Goal: Information Seeking & Learning: Find specific fact

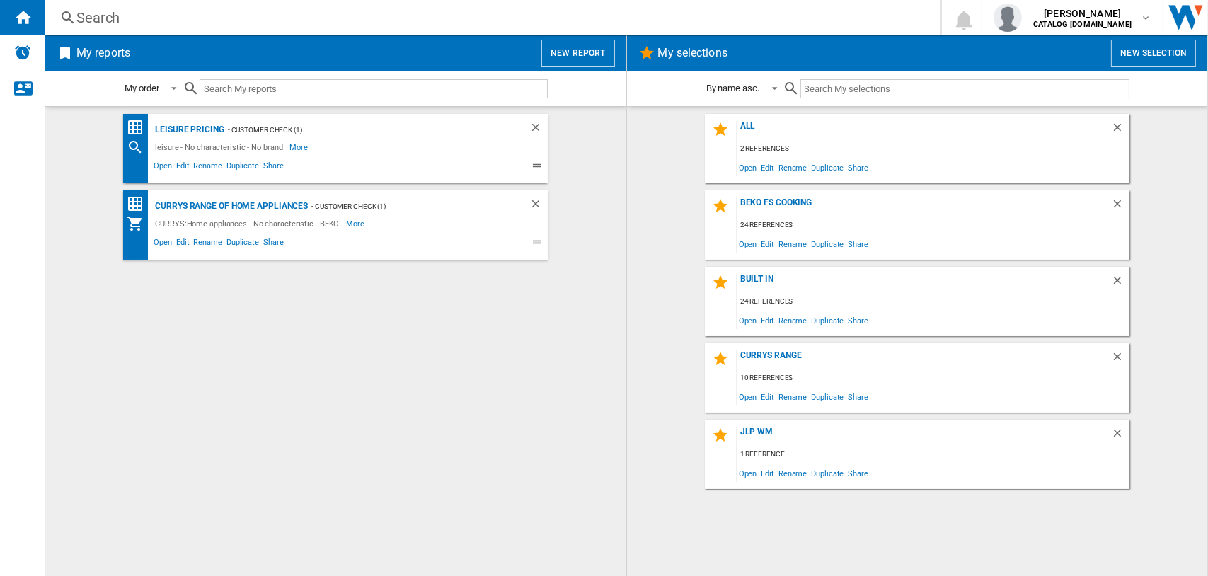
click at [95, 14] on div "Search" at bounding box center [489, 18] width 827 height 20
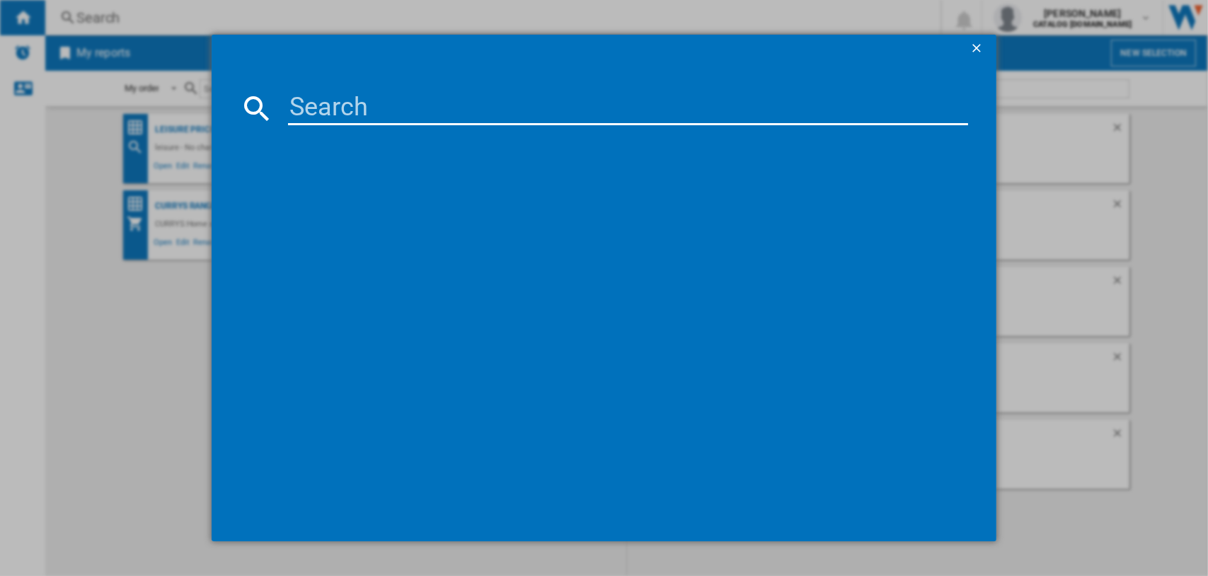
click at [349, 101] on input at bounding box center [628, 108] width 681 height 34
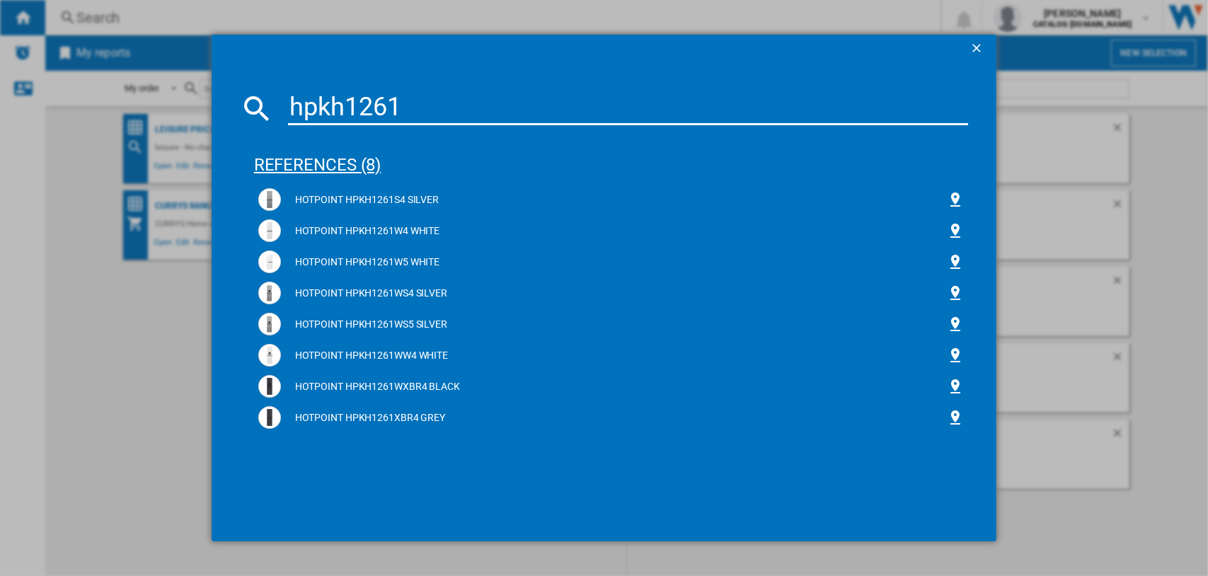
type input "hpkh1261"
click at [313, 167] on div "references (8)" at bounding box center [611, 158] width 715 height 52
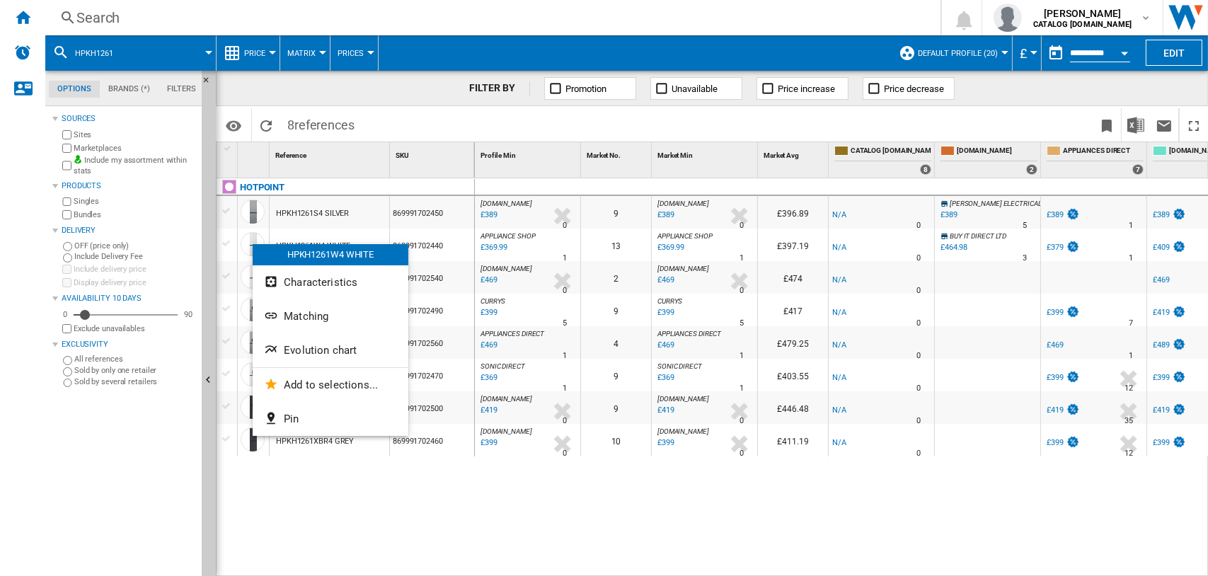
click at [977, 252] on div at bounding box center [604, 288] width 1208 height 576
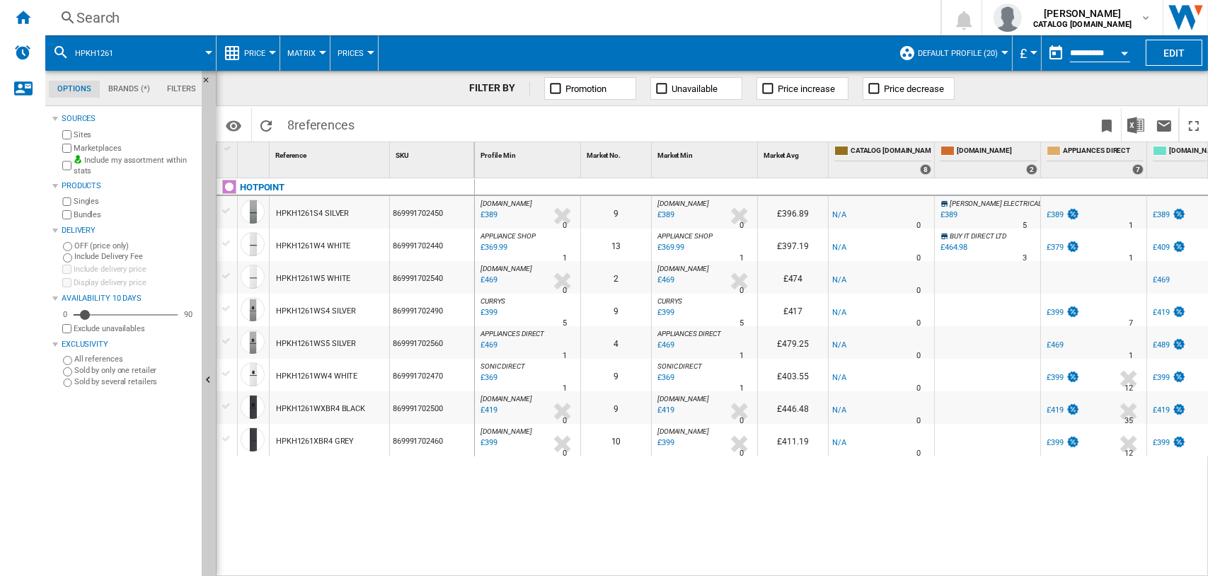
click at [100, 14] on div "Search" at bounding box center [489, 18] width 827 height 20
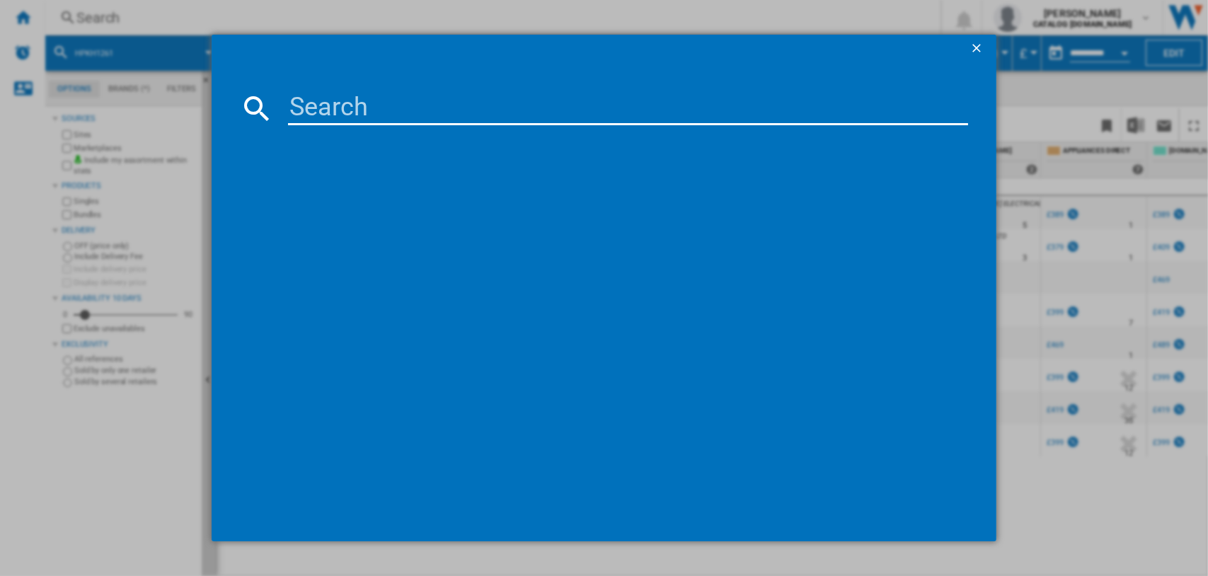
click at [361, 101] on input at bounding box center [628, 108] width 681 height 34
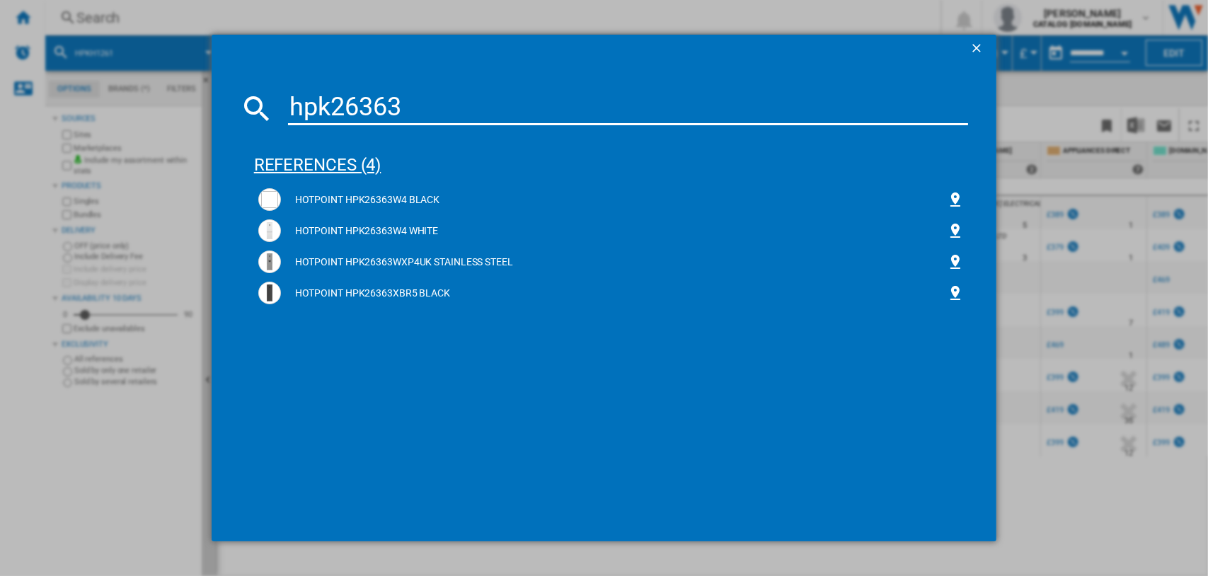
type input "hpk26363"
click at [303, 163] on div "references (4)" at bounding box center [611, 158] width 715 height 52
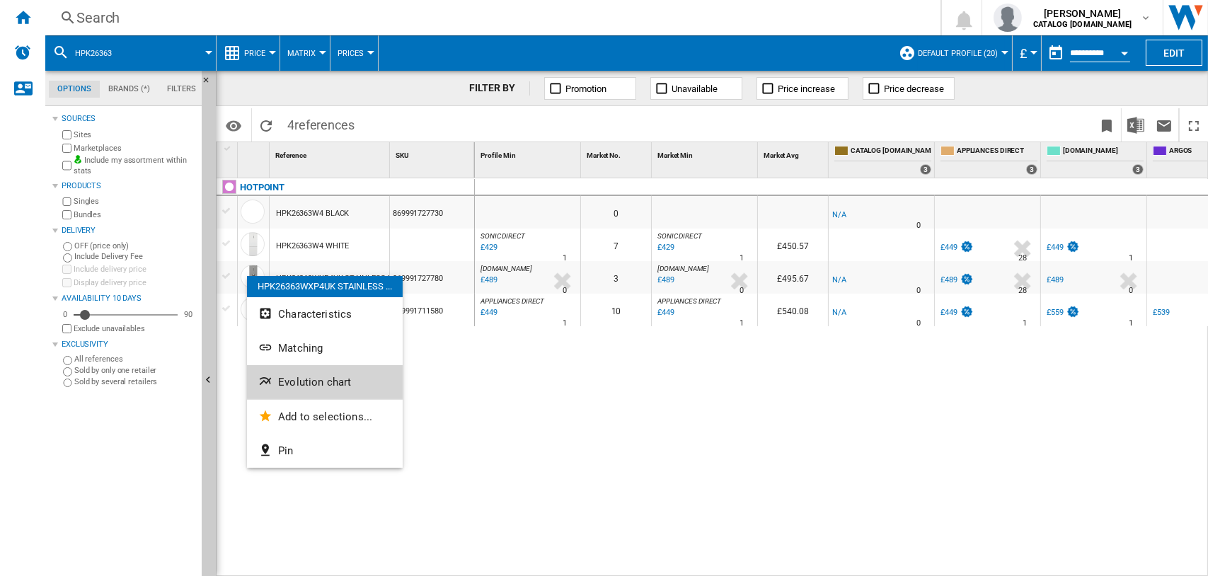
click at [332, 380] on span "Evolution chart" at bounding box center [314, 382] width 73 height 13
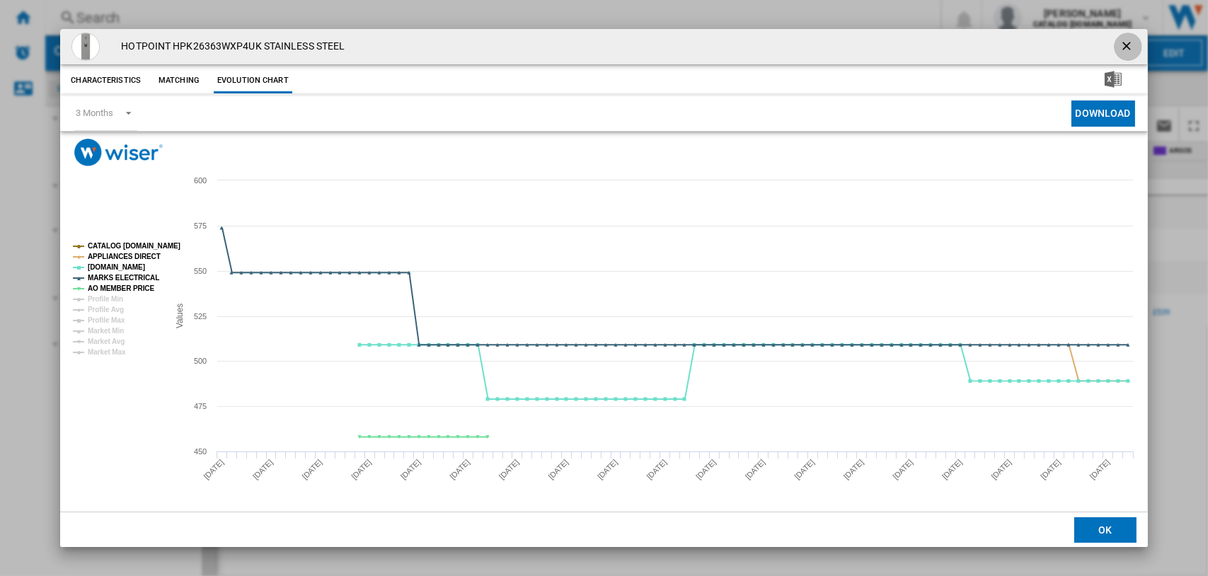
click at [1125, 49] on ng-md-icon "getI18NText('BUTTONS.CLOSE_DIALOG')" at bounding box center [1127, 47] width 17 height 17
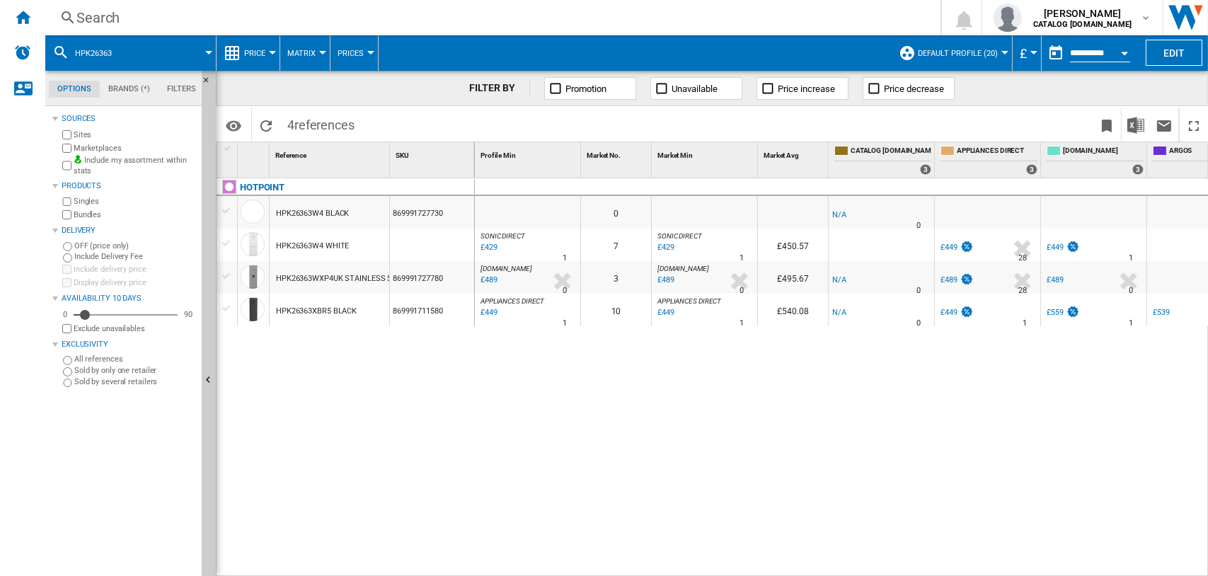
click at [97, 15] on div "Search" at bounding box center [489, 18] width 827 height 20
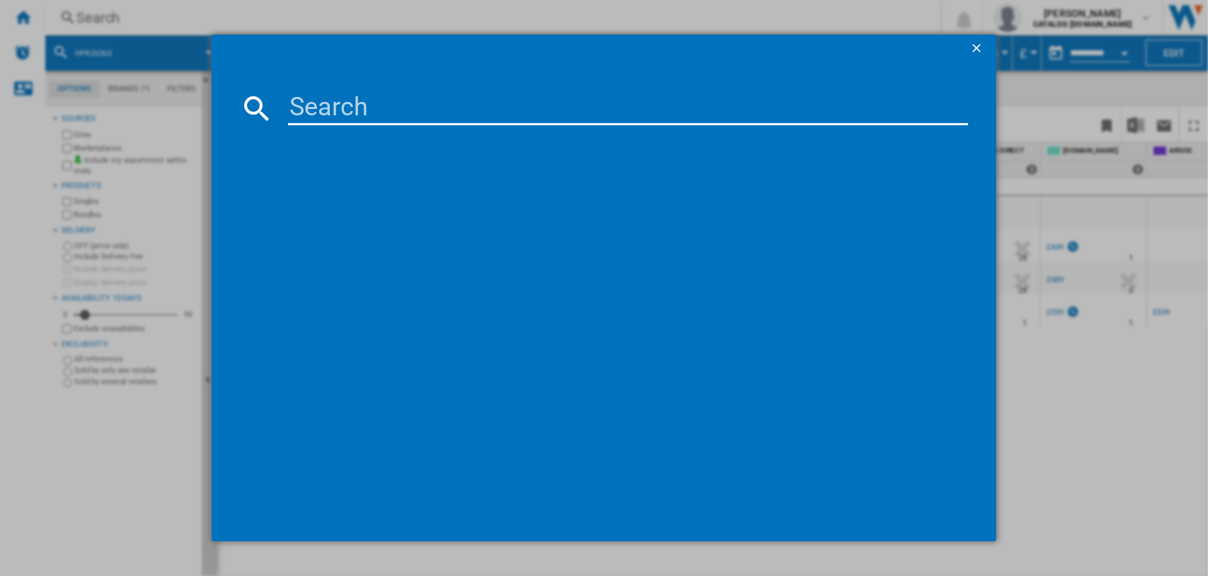
click at [327, 112] on input at bounding box center [628, 108] width 681 height 34
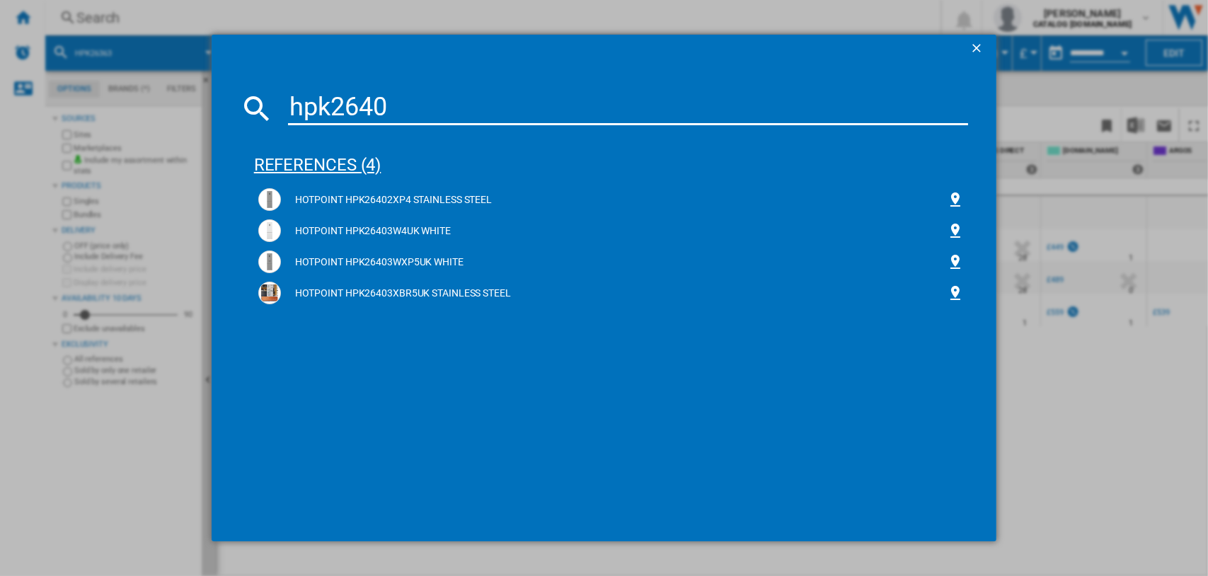
type input "hpk2640"
click at [298, 163] on div "references (4)" at bounding box center [611, 158] width 715 height 52
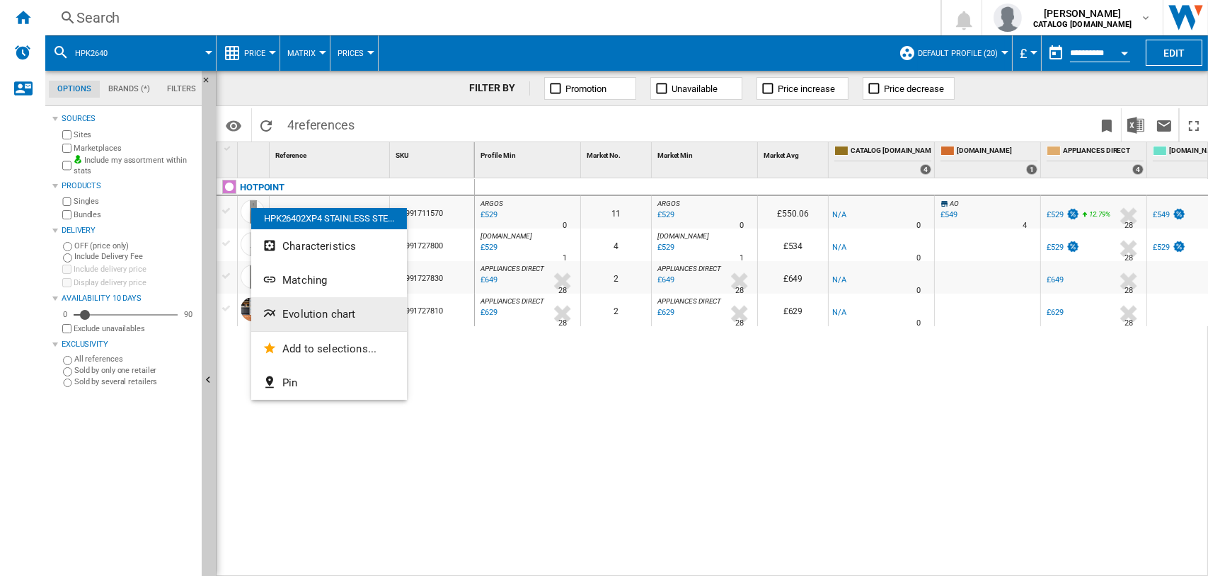
click at [301, 321] on button "Evolution chart" at bounding box center [329, 314] width 156 height 34
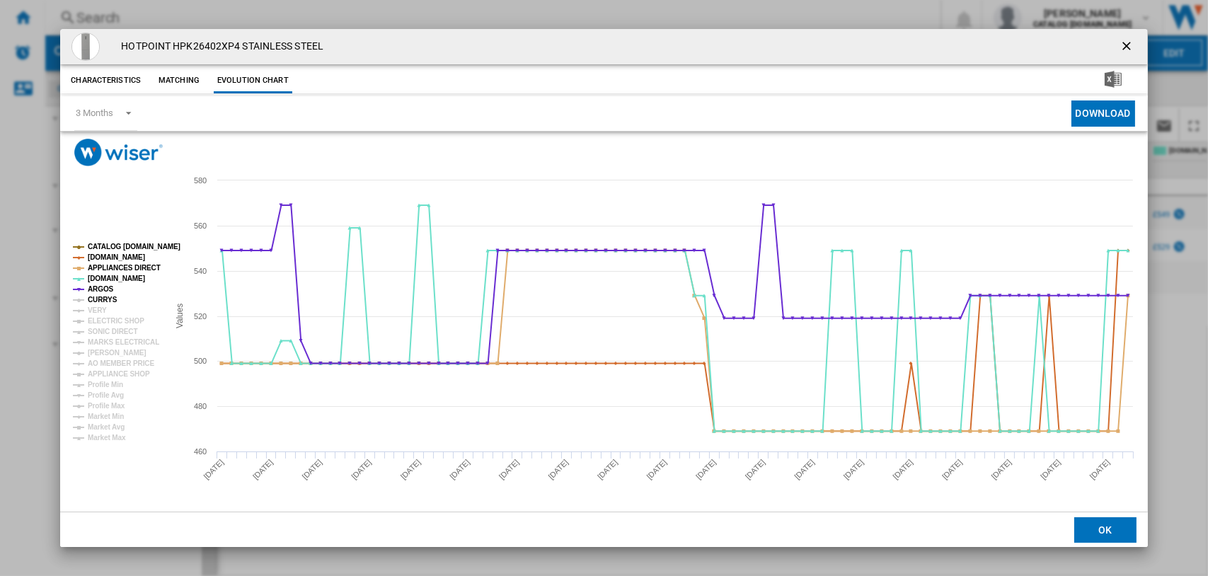
click at [103, 301] on tspan "CURRYS" at bounding box center [103, 300] width 30 height 8
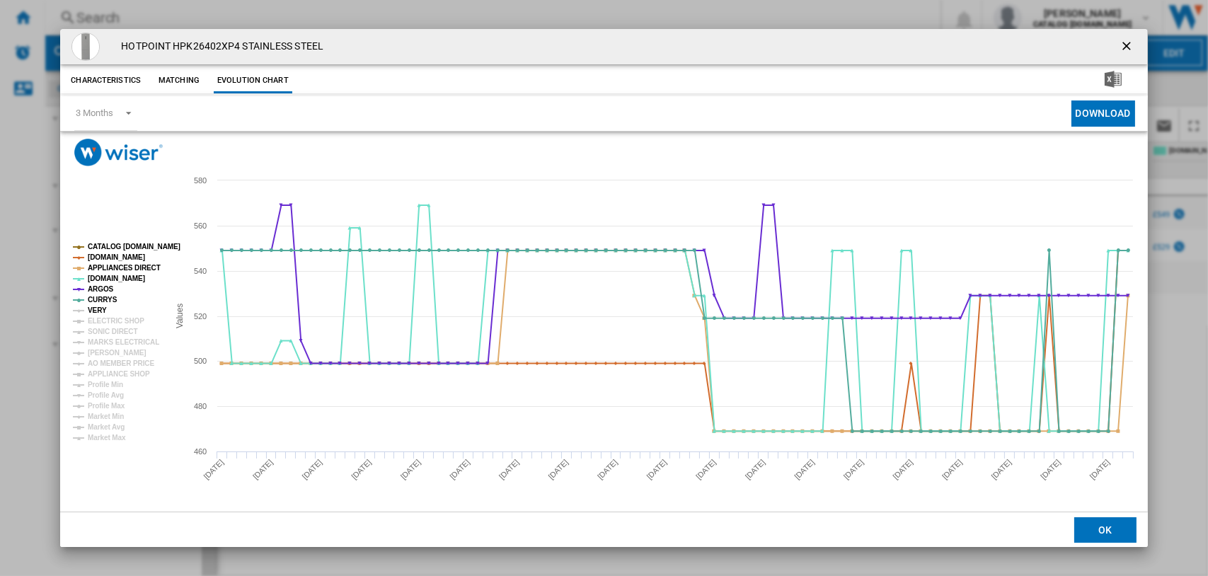
click at [100, 306] on tspan "VERY" at bounding box center [97, 310] width 19 height 8
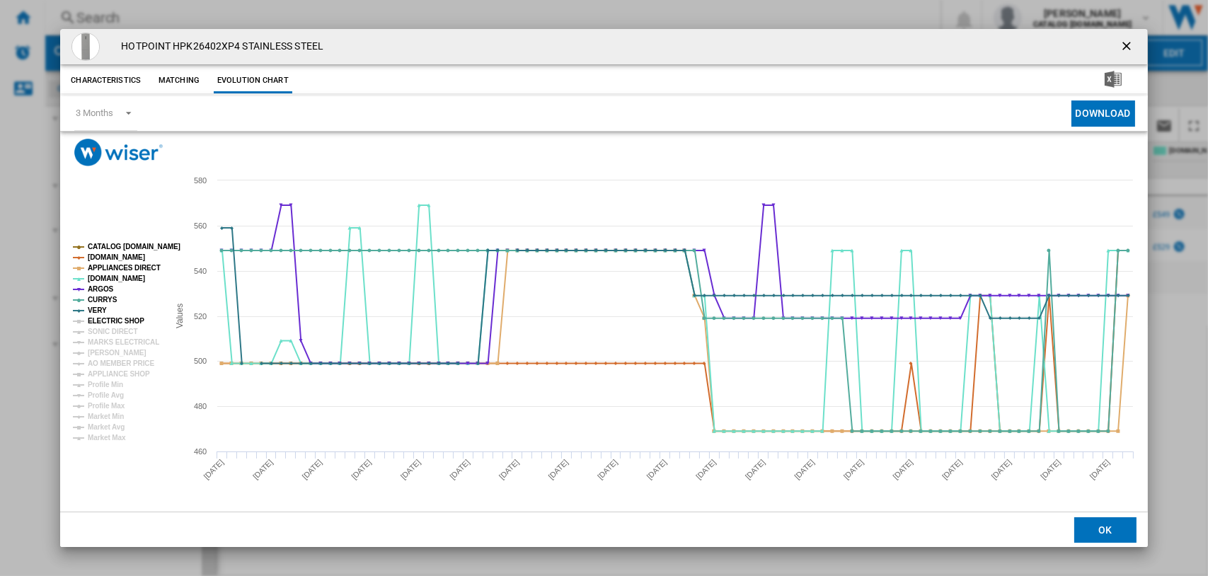
click at [103, 317] on tspan "ELECTRIC SHOP" at bounding box center [116, 321] width 57 height 8
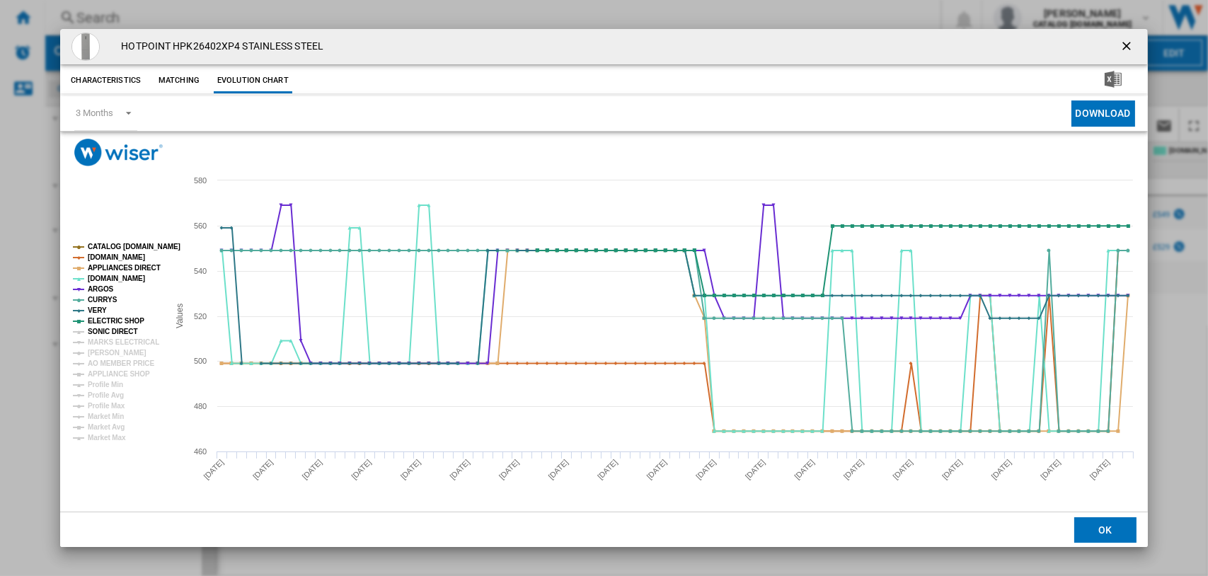
click at [108, 328] on tspan "SONIC DIRECT" at bounding box center [113, 332] width 50 height 8
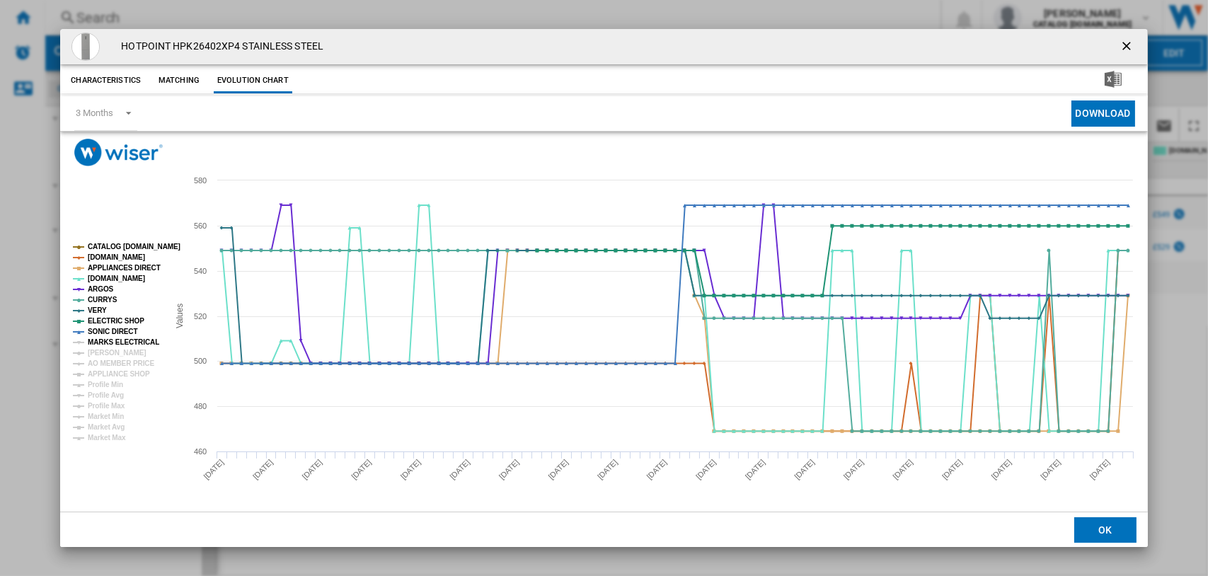
click at [111, 338] on tspan "MARKS ELECTRICAL" at bounding box center [123, 342] width 71 height 8
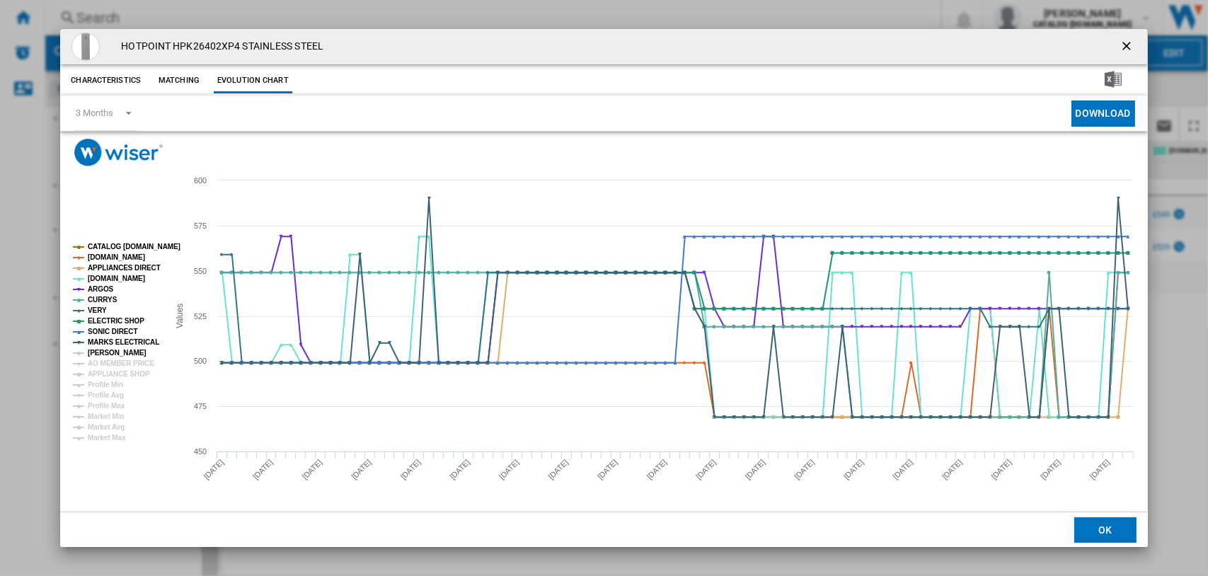
click at [110, 349] on tspan "[PERSON_NAME]" at bounding box center [117, 353] width 59 height 8
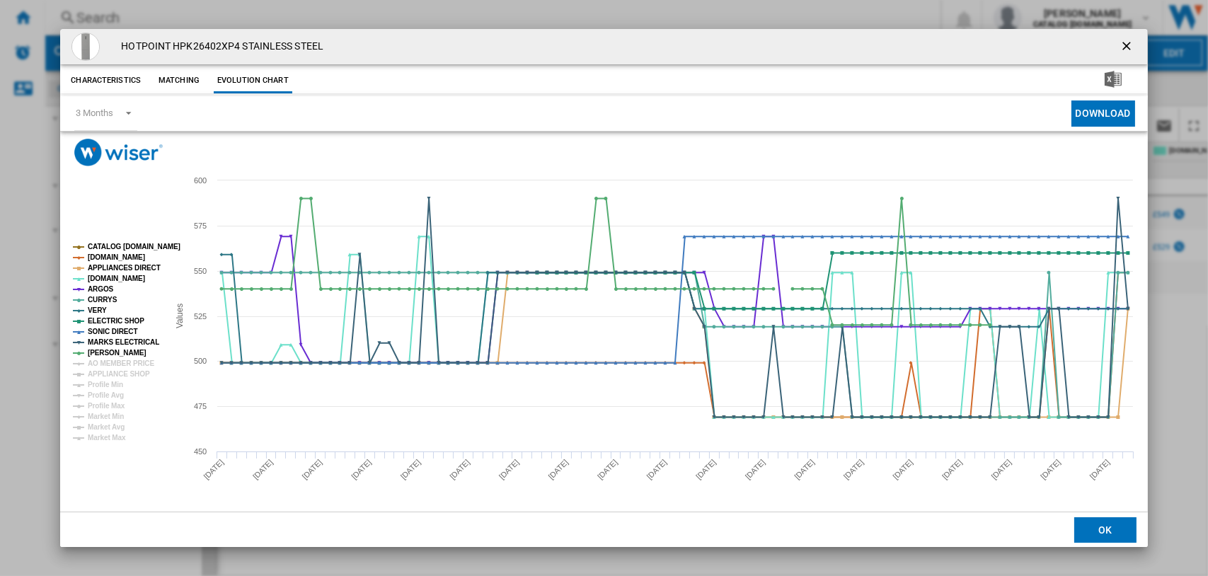
click at [1126, 46] on ng-md-icon "getI18NText('BUTTONS.CLOSE_DIALOG')" at bounding box center [1127, 47] width 17 height 17
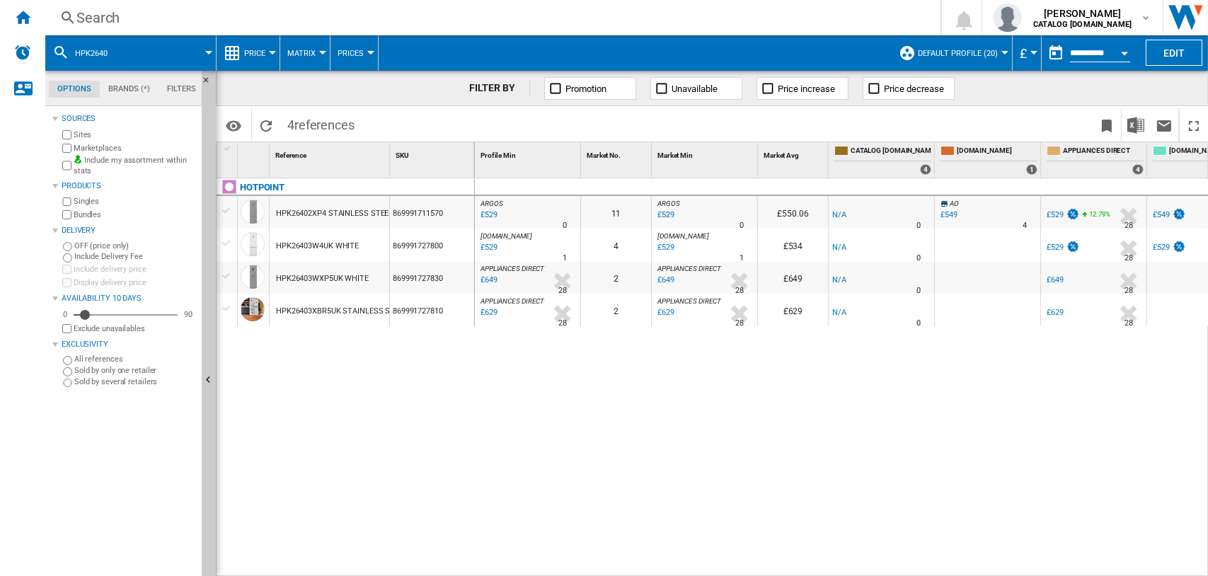
click at [106, 16] on div "Search" at bounding box center [489, 18] width 827 height 20
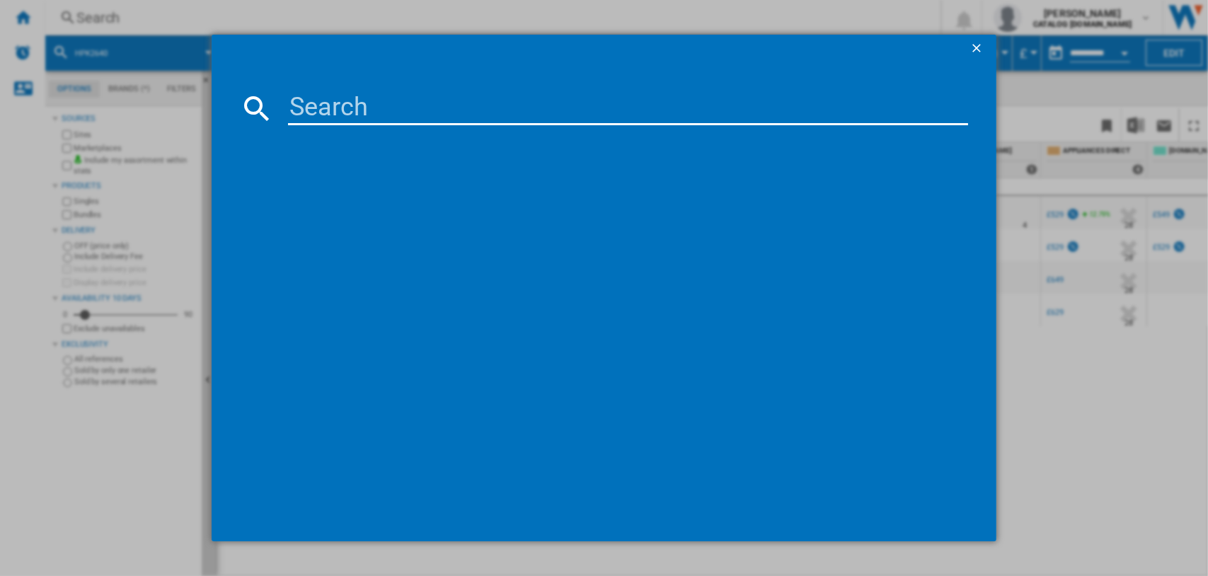
click at [336, 115] on input at bounding box center [628, 108] width 681 height 34
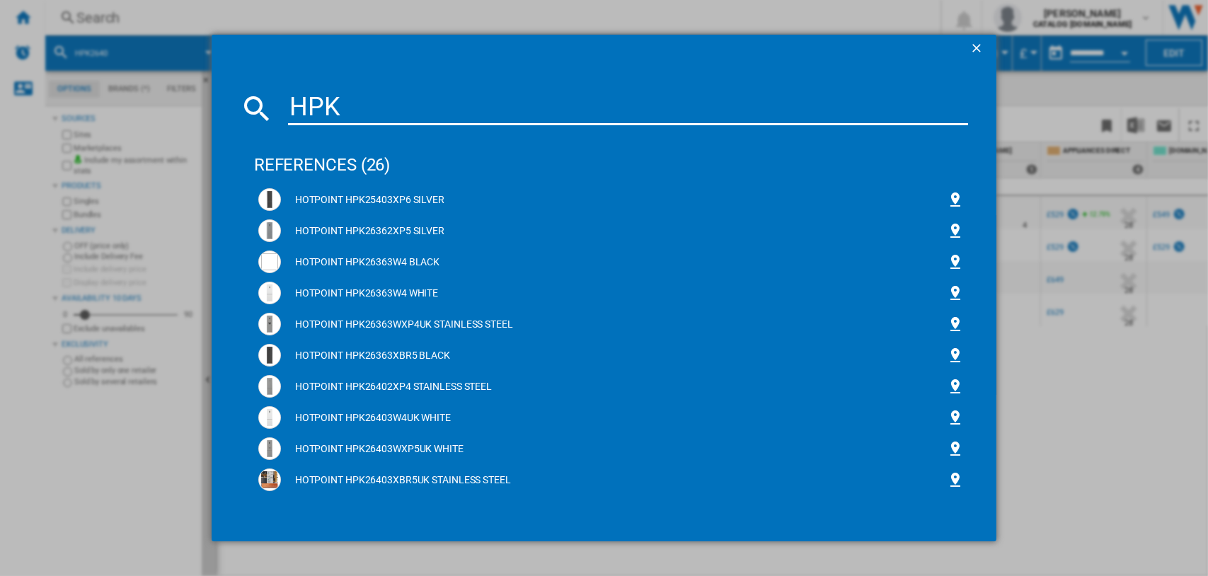
type input "HPK"
